Goal: Task Accomplishment & Management: Manage account settings

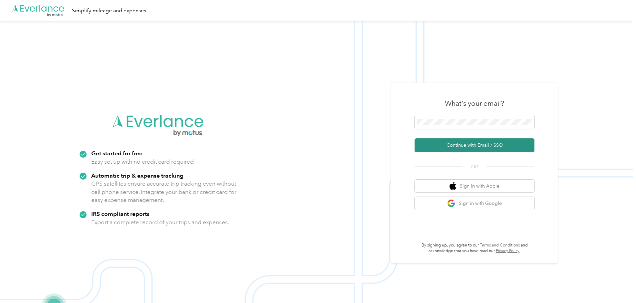
click at [474, 144] on button "Continue with Email / SSO" at bounding box center [475, 146] width 120 height 14
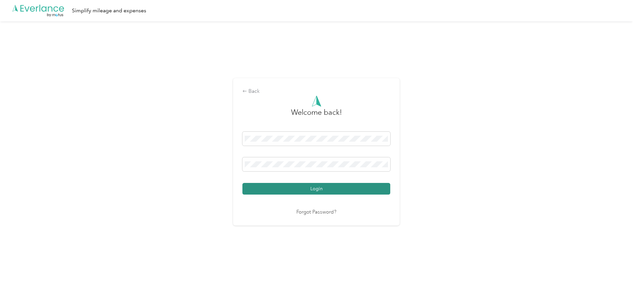
click at [317, 190] on button "Login" at bounding box center [316, 189] width 148 height 12
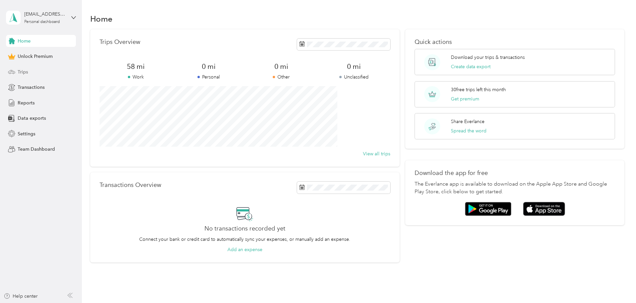
click at [16, 71] on div "Trips" at bounding box center [41, 72] width 70 height 12
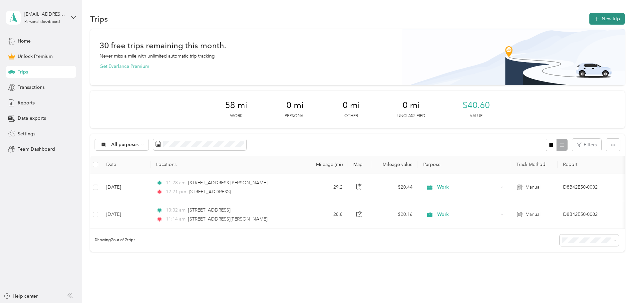
click at [589, 16] on button "New trip" at bounding box center [606, 19] width 35 height 12
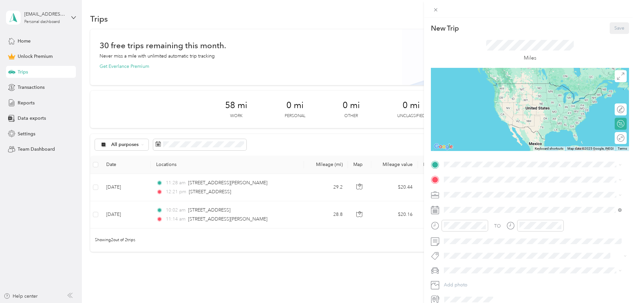
click at [239, 143] on div "New Trip Save This trip cannot be edited because it is either under review, app…" at bounding box center [318, 151] width 636 height 303
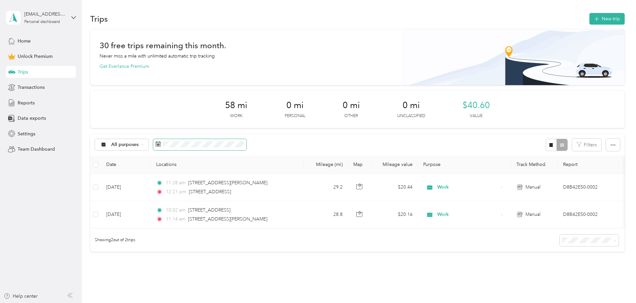
click at [161, 144] on icon at bounding box center [158, 144] width 5 height 5
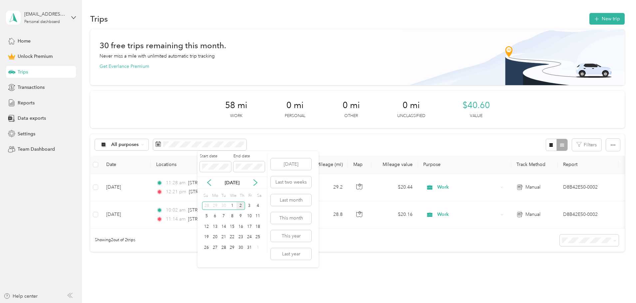
click at [240, 205] on div "2" at bounding box center [240, 206] width 9 height 8
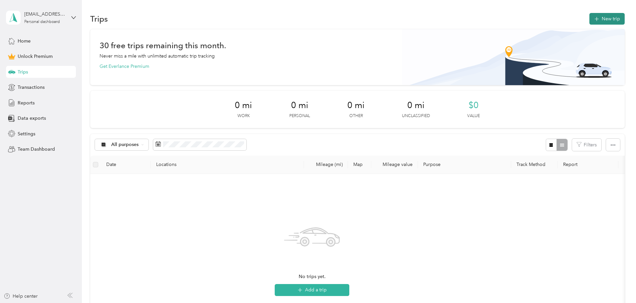
click at [589, 17] on button "New trip" at bounding box center [606, 19] width 35 height 12
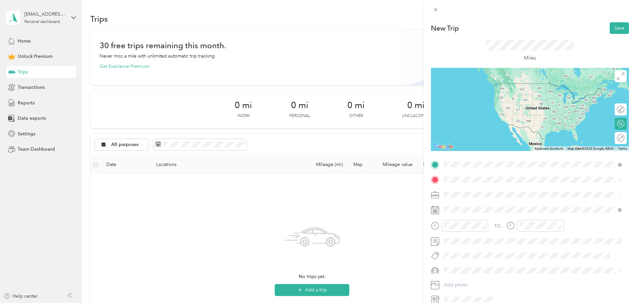
click at [493, 192] on span "[STREET_ADDRESS][US_STATE]" at bounding box center [490, 189] width 67 height 6
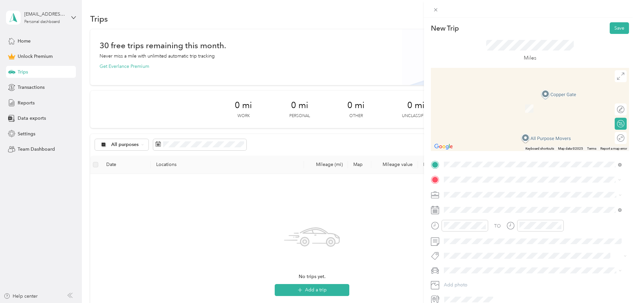
click at [481, 206] on span "[STREET_ADDRESS][US_STATE]" at bounding box center [490, 204] width 67 height 6
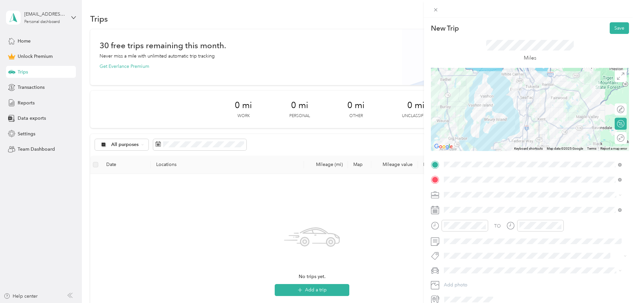
click at [618, 195] on span at bounding box center [618, 195] width 5 height 5
click at [619, 195] on icon at bounding box center [620, 195] width 3 height 3
click at [478, 208] on div "Work" at bounding box center [532, 206] width 173 height 7
click at [450, 146] on div "01" at bounding box center [451, 146] width 16 height 9
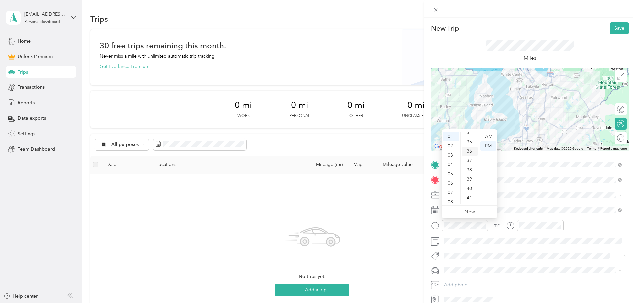
click at [470, 151] on div "36" at bounding box center [470, 151] width 16 height 9
click at [488, 144] on div "PM" at bounding box center [489, 146] width 16 height 9
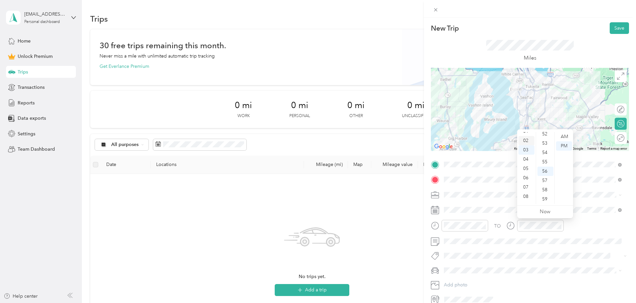
click at [525, 140] on div "02" at bounding box center [527, 140] width 16 height 9
click at [546, 179] on div "12" at bounding box center [545, 181] width 16 height 9
click at [564, 145] on div "PM" at bounding box center [564, 146] width 16 height 9
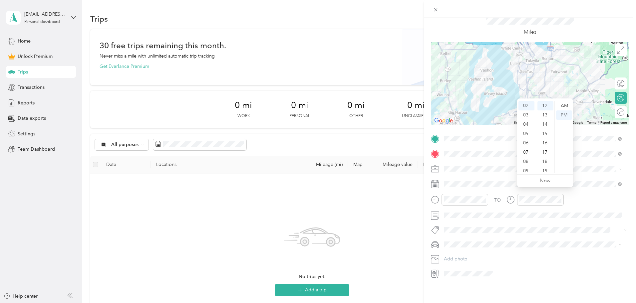
scroll to position [0, 0]
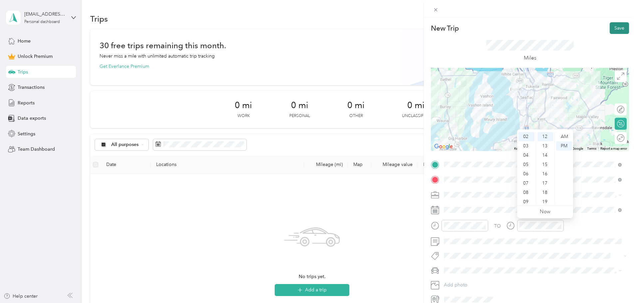
click at [614, 26] on button "Save" at bounding box center [619, 28] width 19 height 12
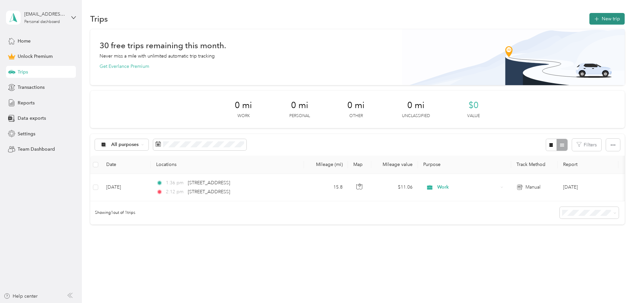
click at [589, 17] on button "New trip" at bounding box center [606, 19] width 35 height 12
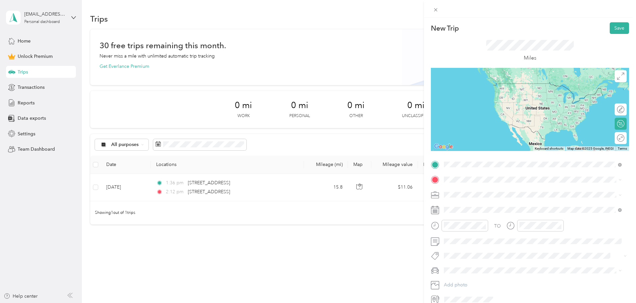
click at [484, 189] on span "[STREET_ADDRESS][US_STATE]" at bounding box center [490, 189] width 67 height 6
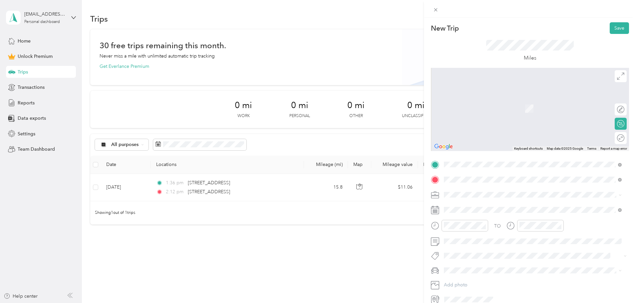
click at [484, 207] on span "[STREET_ADDRESS][US_STATE]" at bounding box center [490, 204] width 67 height 6
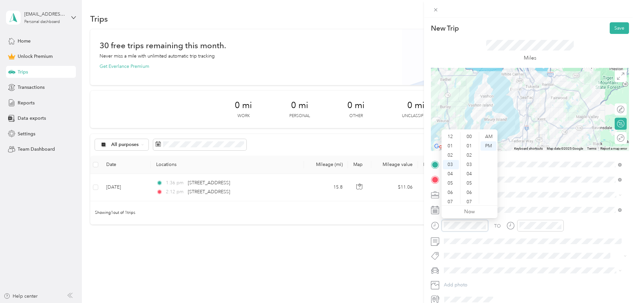
scroll to position [488, 0]
click at [454, 140] on div "02" at bounding box center [451, 140] width 16 height 9
click at [467, 159] on div "17" at bounding box center [470, 161] width 16 height 9
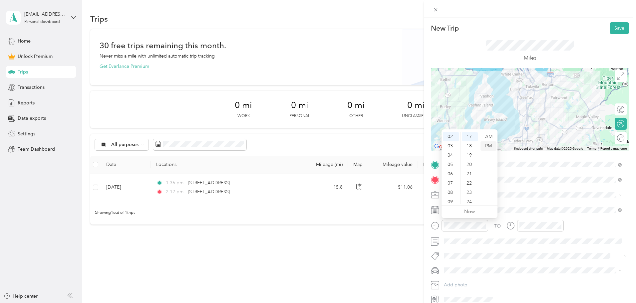
click at [489, 146] on div "PM" at bounding box center [489, 146] width 16 height 9
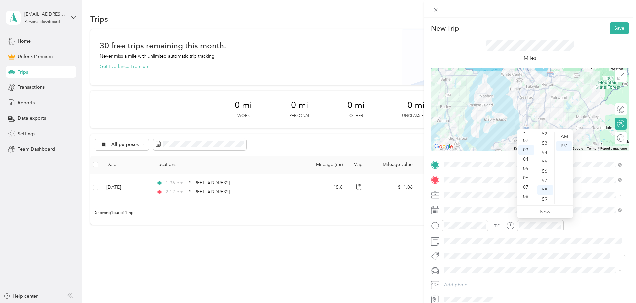
scroll to position [1, 0]
click at [526, 154] on div "02" at bounding box center [527, 154] width 16 height 9
click at [546, 137] on div "45" at bounding box center [545, 135] width 16 height 9
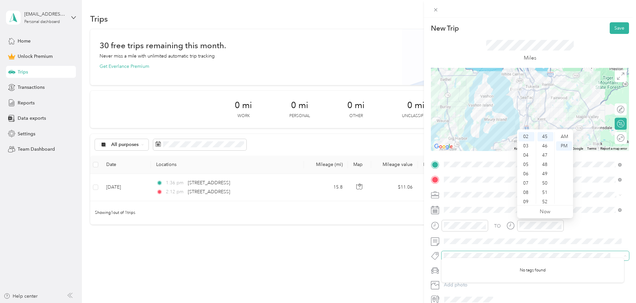
click at [539, 251] on span at bounding box center [535, 255] width 187 height 9
click at [611, 26] on button "Save" at bounding box center [619, 28] width 19 height 12
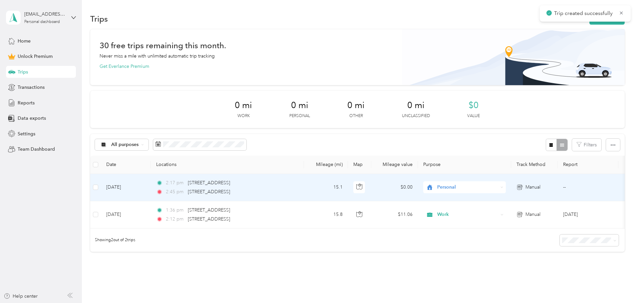
click at [498, 188] on span "Personal" at bounding box center [467, 187] width 61 height 7
click at [504, 197] on span "Work" at bounding box center [515, 199] width 62 height 7
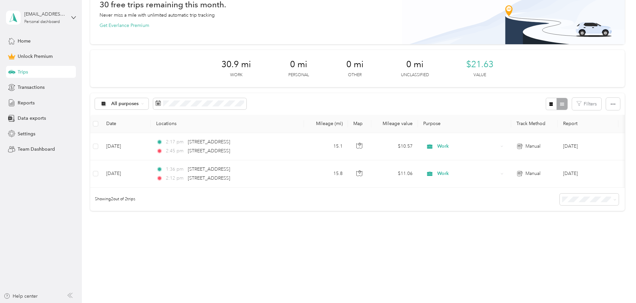
scroll to position [0, 0]
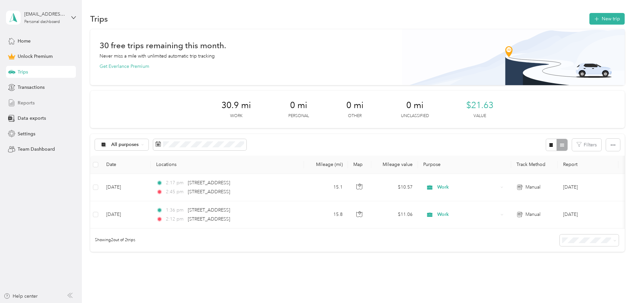
click at [19, 101] on span "Reports" at bounding box center [26, 103] width 17 height 7
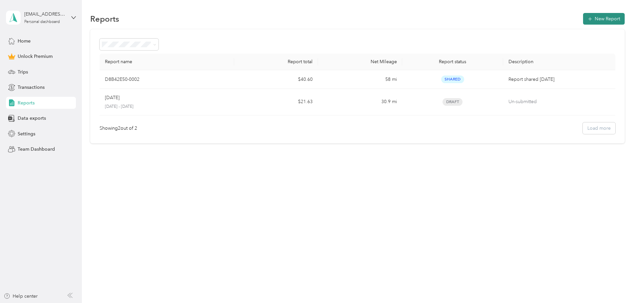
click at [583, 17] on button "New Report" at bounding box center [604, 19] width 42 height 12
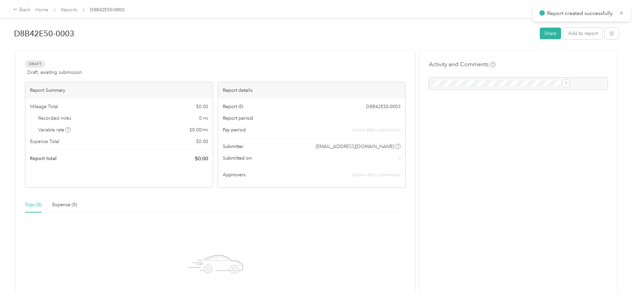
scroll to position [89, 0]
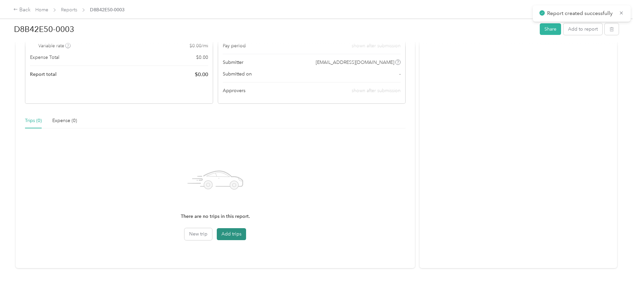
click at [243, 228] on button "Add trips" at bounding box center [231, 234] width 29 height 12
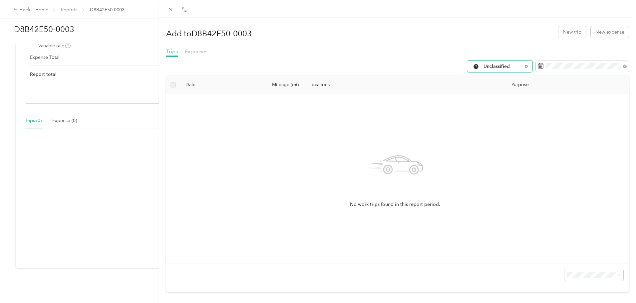
click at [518, 67] on div "Unclassified" at bounding box center [499, 67] width 65 height 12
click at [489, 102] on span "Work" at bounding box center [501, 100] width 44 height 7
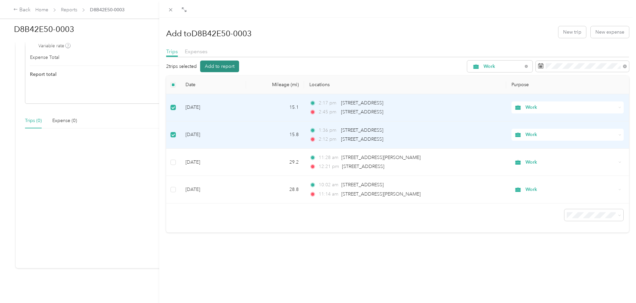
click at [223, 66] on button "Add to report" at bounding box center [219, 67] width 39 height 12
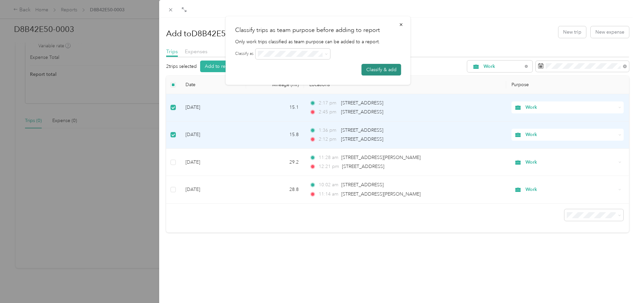
click at [374, 70] on button "Classify & add" at bounding box center [382, 70] width 40 height 12
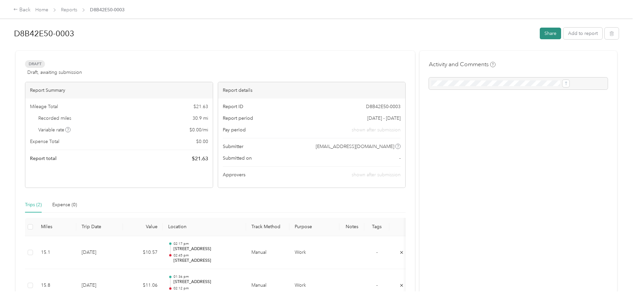
click at [540, 32] on button "Share" at bounding box center [550, 34] width 21 height 12
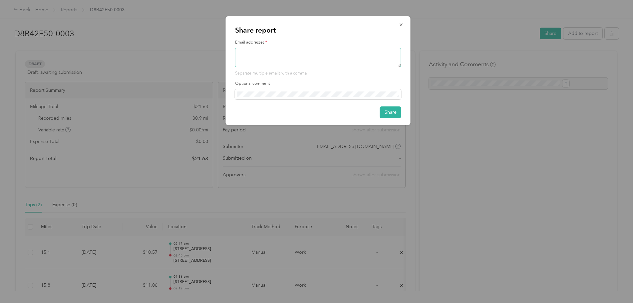
click at [250, 52] on textarea at bounding box center [318, 57] width 166 height 19
type textarea "[EMAIL_ADDRESS][DOMAIN_NAME]"
click at [394, 114] on button "Share" at bounding box center [390, 113] width 21 height 12
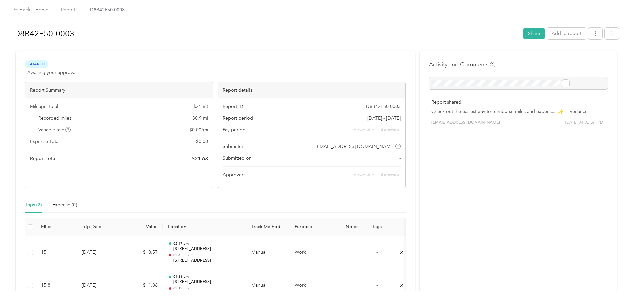
drag, startPoint x: 633, startPoint y: 2, endPoint x: 514, endPoint y: 56, distance: 131.7
click at [503, 61] on div "Activity and Comments Report shared Check out the easiest way to reimburse mile…" at bounding box center [518, 97] width 179 height 75
click at [588, 32] on button "button" at bounding box center [595, 34] width 14 height 12
click at [513, 58] on span "Download" at bounding box center [522, 58] width 22 height 7
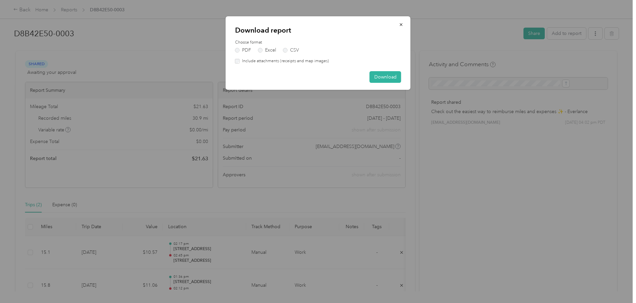
click at [240, 61] on label "Include attachments (receipts and map images)" at bounding box center [284, 61] width 89 height 6
click at [385, 77] on button "Download" at bounding box center [386, 77] width 32 height 12
